Goal: Find specific page/section: Find specific page/section

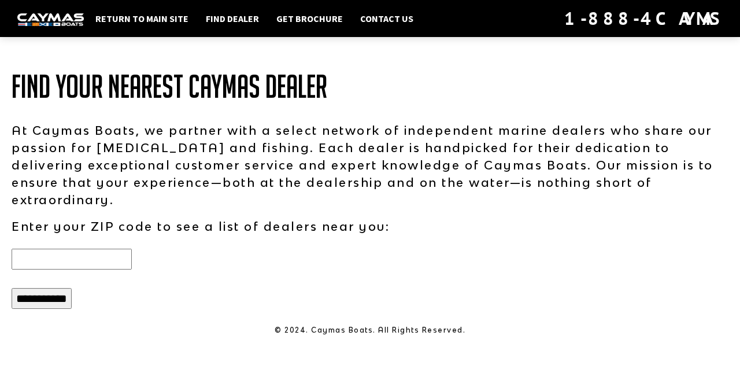
click at [77, 248] on input "text" at bounding box center [72, 258] width 120 height 21
type input "*****"
click at [41, 288] on input "**********" at bounding box center [42, 298] width 60 height 21
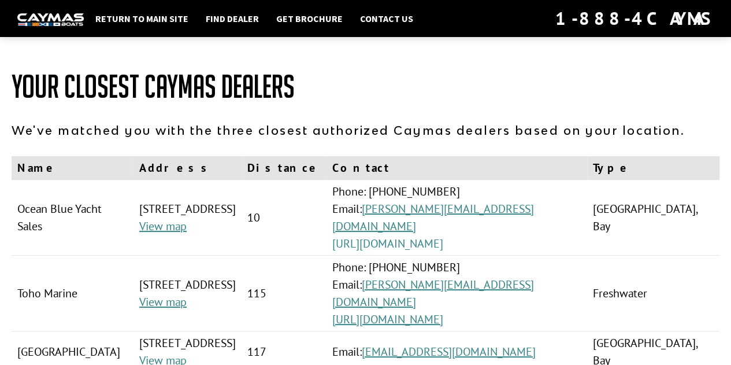
click at [443, 244] on link "[URL][DOMAIN_NAME]" at bounding box center [387, 243] width 111 height 15
